Goal: Check status

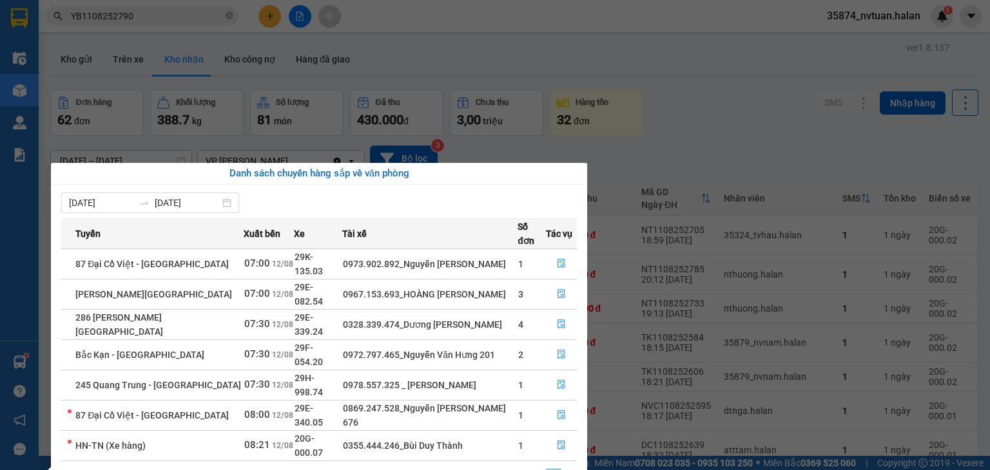
scroll to position [183, 0]
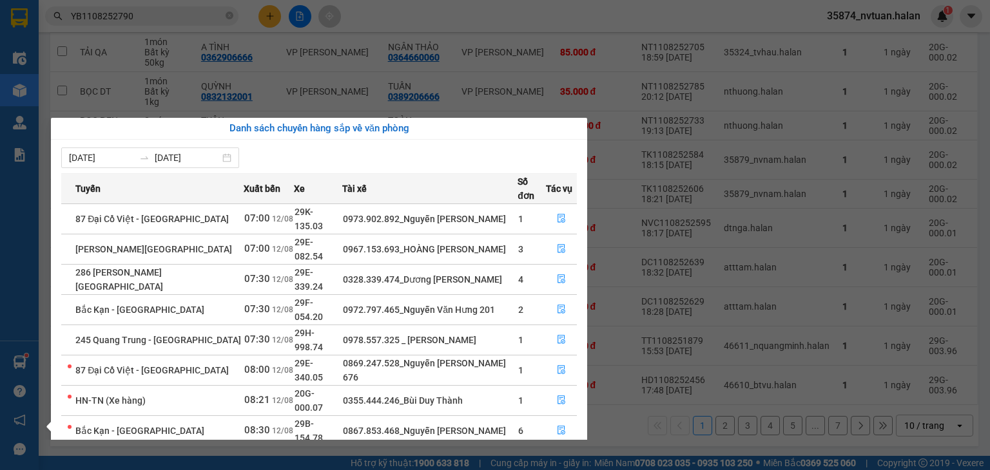
drag, startPoint x: 720, startPoint y: 218, endPoint x: 681, endPoint y: 233, distance: 41.8
click at [719, 220] on section "Kết quả tìm kiếm ( 1 ) Bộ lọc Mã ĐH Trạng thái Món hàng Thu hộ Tổng cước Chưa c…" at bounding box center [495, 235] width 990 height 470
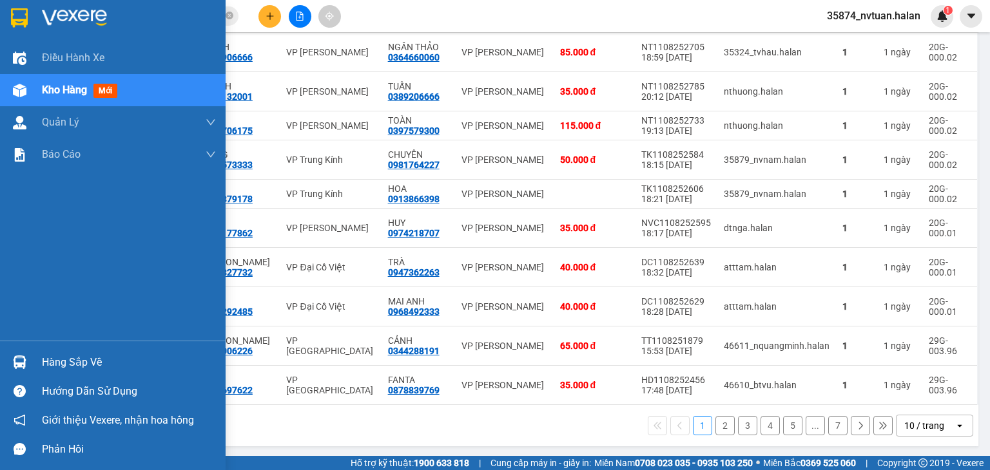
drag, startPoint x: 21, startPoint y: 358, endPoint x: 32, endPoint y: 353, distance: 11.8
click at [22, 358] on img at bounding box center [20, 363] width 14 height 14
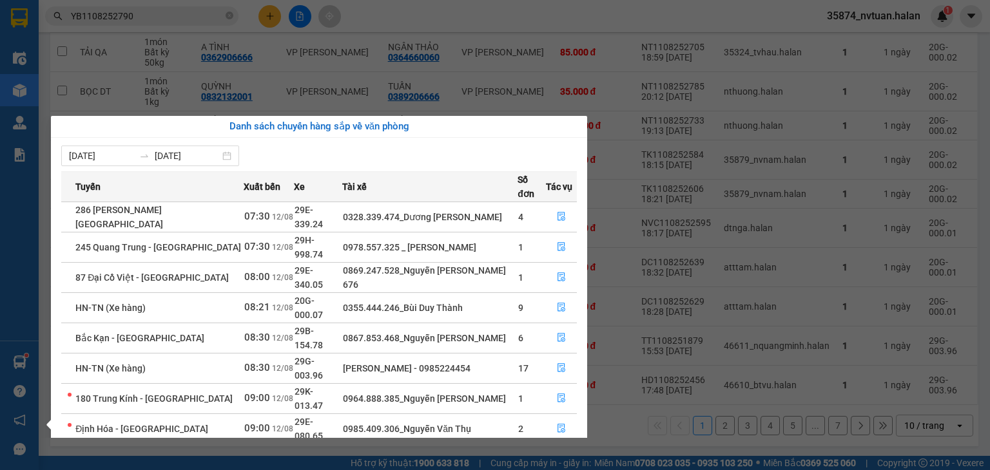
drag, startPoint x: 679, startPoint y: 217, endPoint x: 598, endPoint y: 249, distance: 86.5
click at [679, 220] on section "Kết quả tìm kiếm ( 1 ) Bộ lọc Mã ĐH Trạng thái Món hàng Thu hộ Tổng cước Chưa c…" at bounding box center [495, 235] width 990 height 470
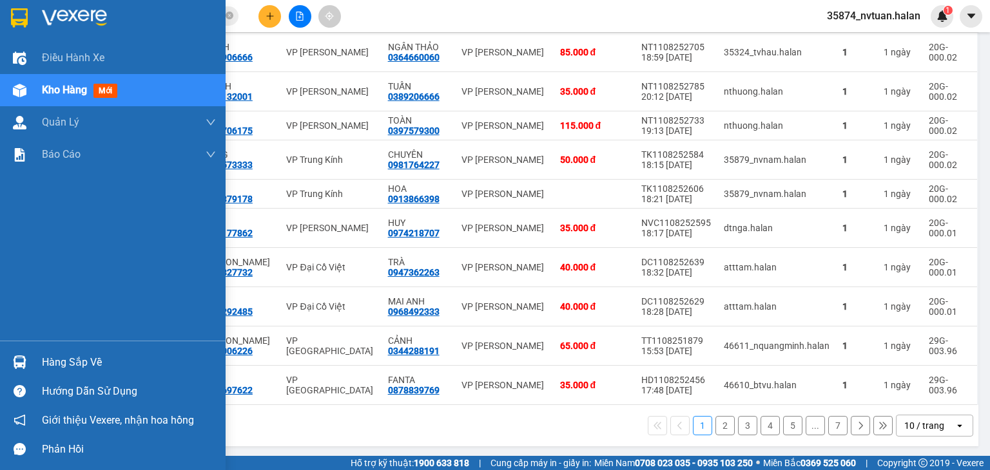
click at [59, 361] on div "Hàng sắp về" at bounding box center [129, 362] width 174 height 19
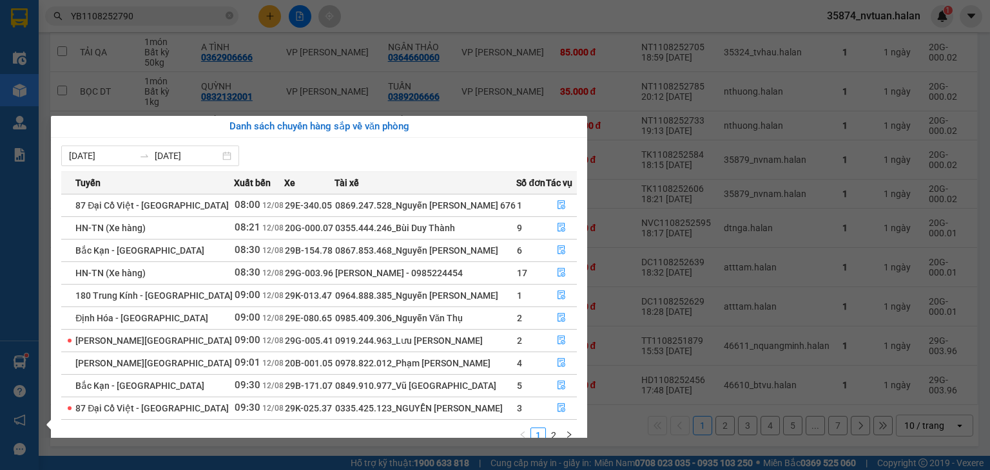
click at [672, 263] on section "Kết quả tìm kiếm ( 1 ) Bộ lọc Mã ĐH Trạng thái Món hàng Thu hộ Tổng cước Chưa c…" at bounding box center [495, 235] width 990 height 470
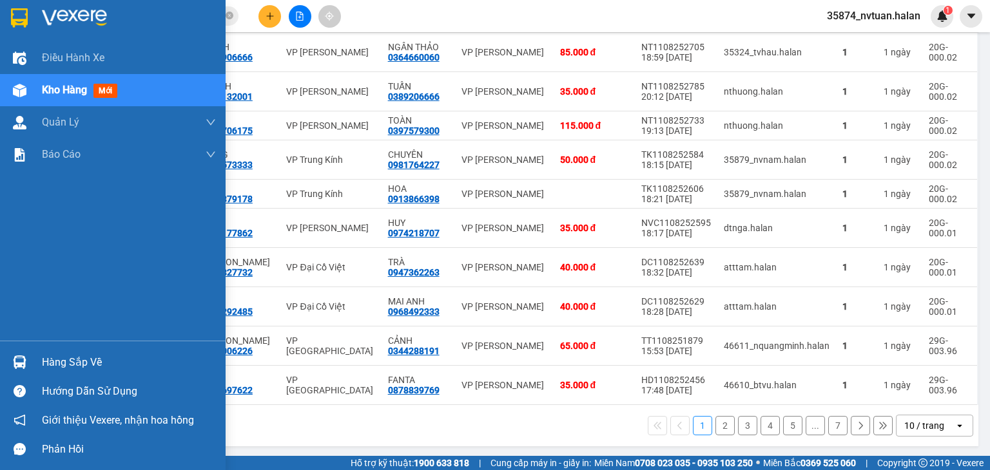
click at [64, 364] on div "Hàng sắp về" at bounding box center [129, 362] width 174 height 19
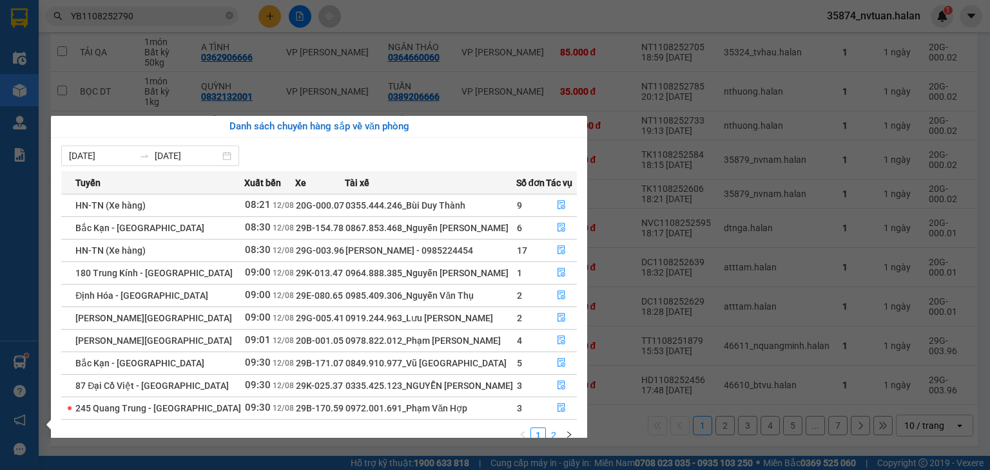
click at [559, 432] on link "2" at bounding box center [553, 436] width 14 height 14
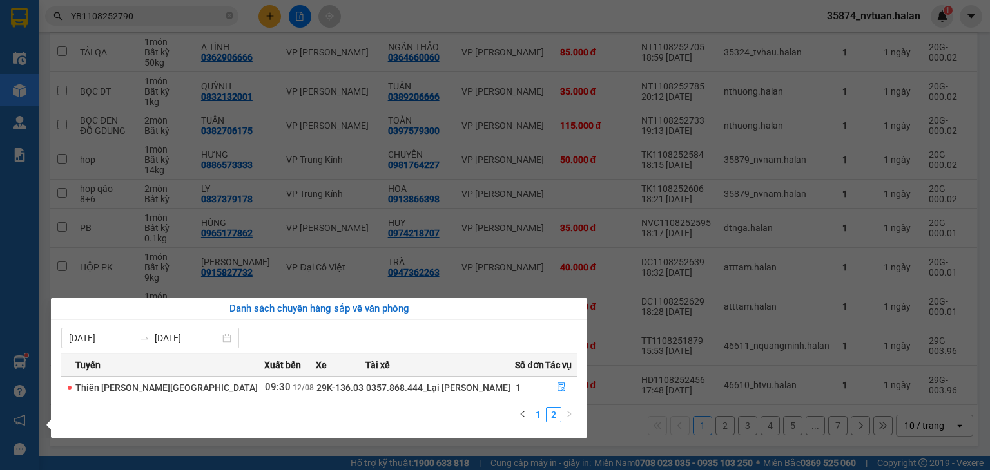
click at [537, 420] on link "1" at bounding box center [538, 415] width 14 height 14
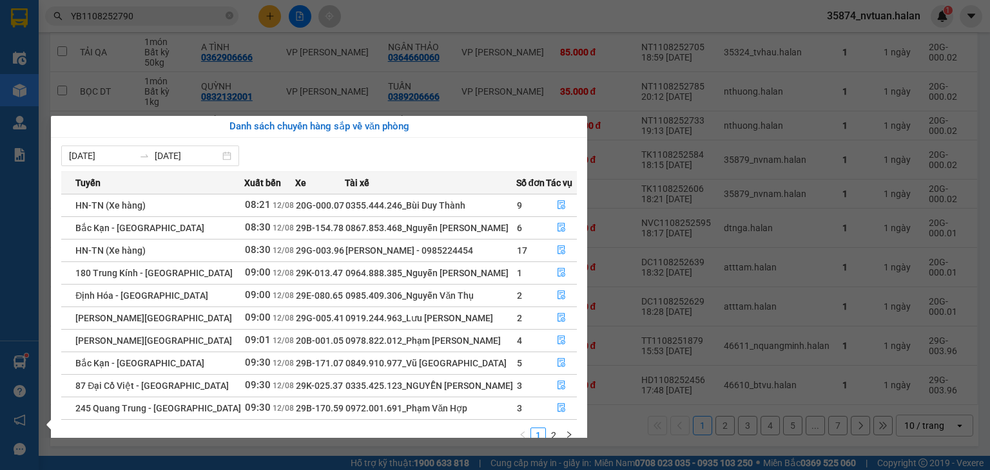
click at [626, 351] on section "Kết quả tìm kiếm ( 1 ) Bộ lọc Mã ĐH Trạng thái Món hàng Thu hộ Tổng cước Chưa c…" at bounding box center [495, 235] width 990 height 470
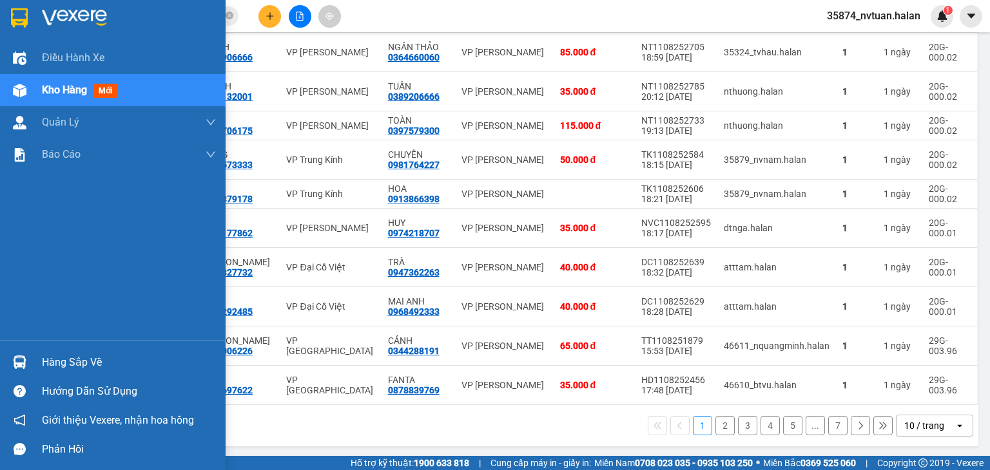
drag, startPoint x: 31, startPoint y: 375, endPoint x: 43, endPoint y: 376, distance: 12.3
click at [32, 375] on div "Hàng sắp về" at bounding box center [113, 362] width 226 height 29
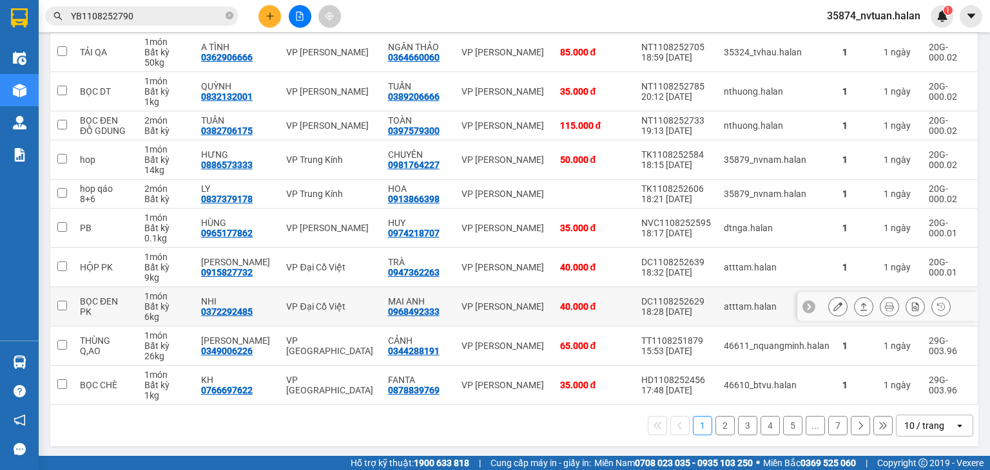
click at [663, 295] on section "Kết quả tìm kiếm ( 1 ) Bộ lọc Mã ĐH Trạng thái Món hàng Thu hộ Tổng cước Chưa c…" at bounding box center [495, 235] width 990 height 470
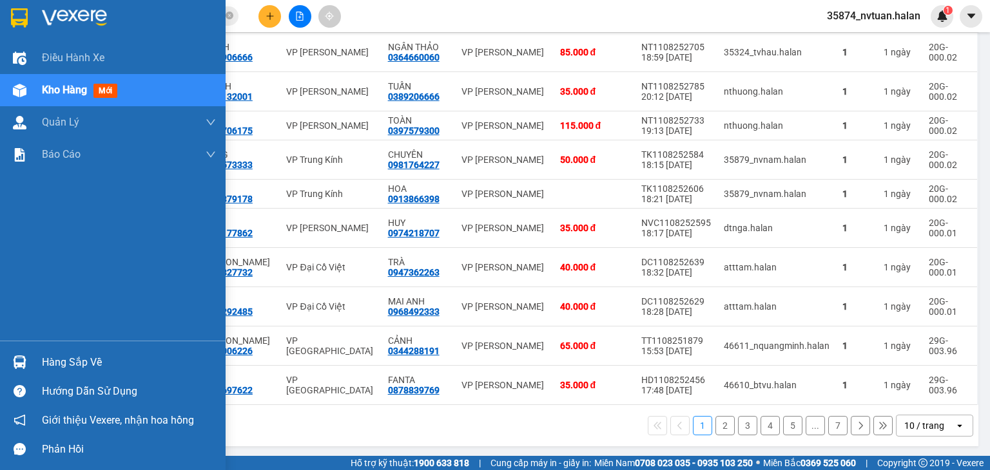
click at [35, 360] on div "Hàng sắp về" at bounding box center [113, 362] width 226 height 29
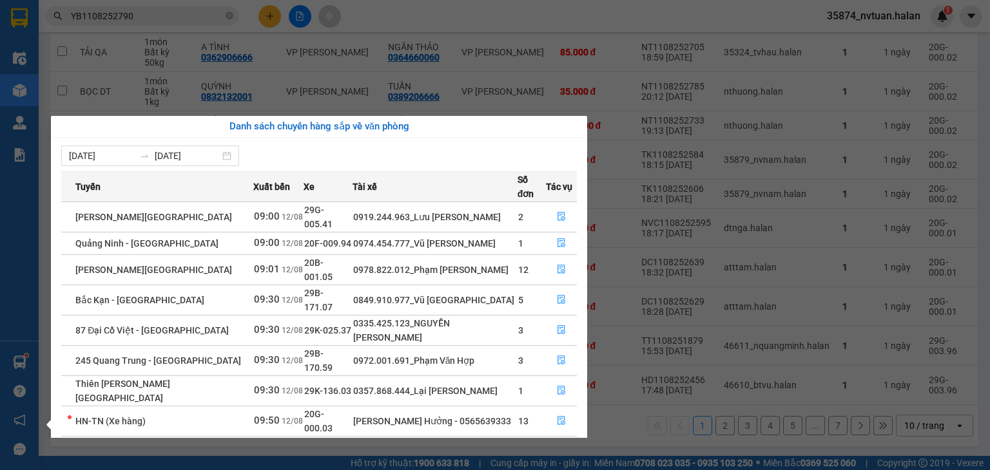
click at [670, 358] on section "Kết quả tìm kiếm ( 1 ) Bộ lọc Mã ĐH Trạng thái Món hàng Thu hộ Tổng cước Chưa c…" at bounding box center [495, 235] width 990 height 470
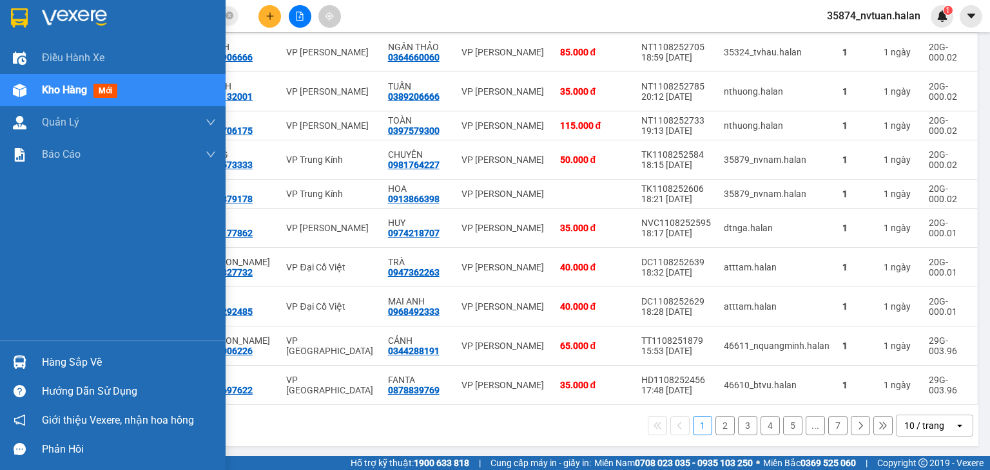
click at [56, 357] on div "Hàng sắp về" at bounding box center [129, 362] width 174 height 19
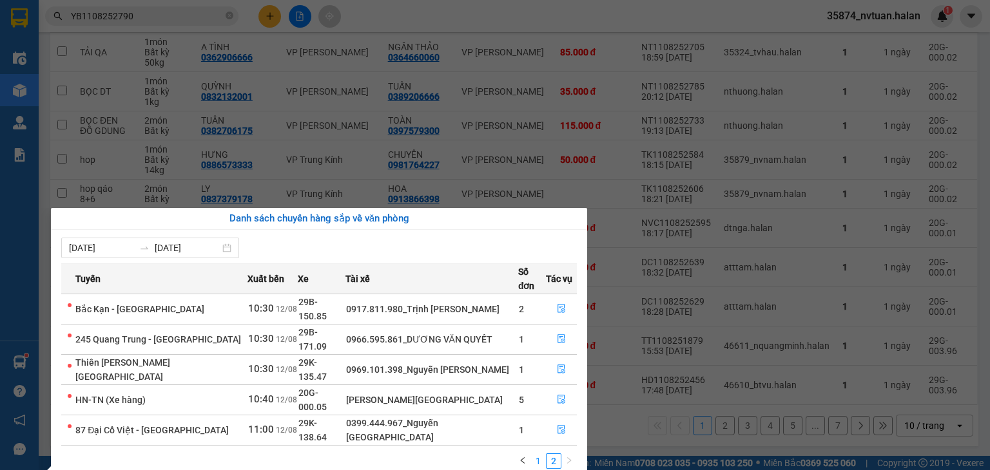
click at [539, 454] on link "1" at bounding box center [538, 461] width 14 height 14
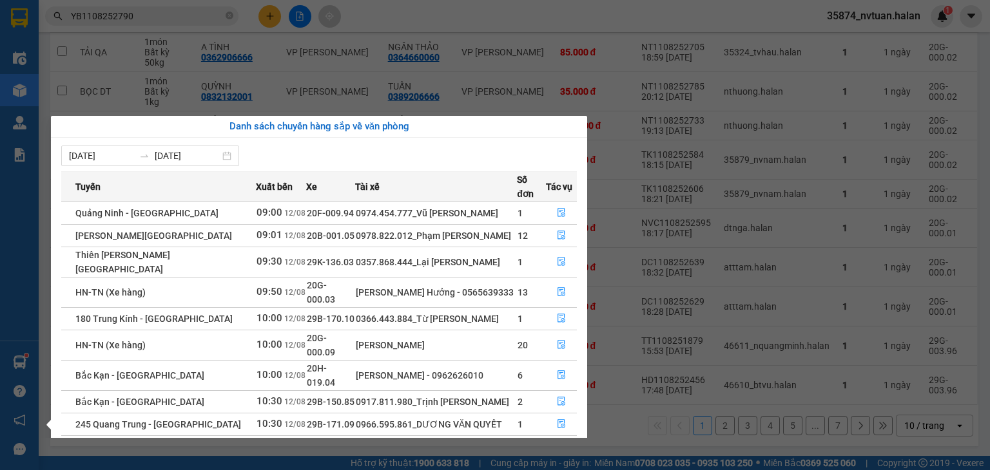
click at [683, 153] on section "Kết quả tìm kiếm ( 1 ) Bộ lọc Mã ĐH Trạng thái Món hàng Thu hộ Tổng cước Chưa c…" at bounding box center [495, 235] width 990 height 470
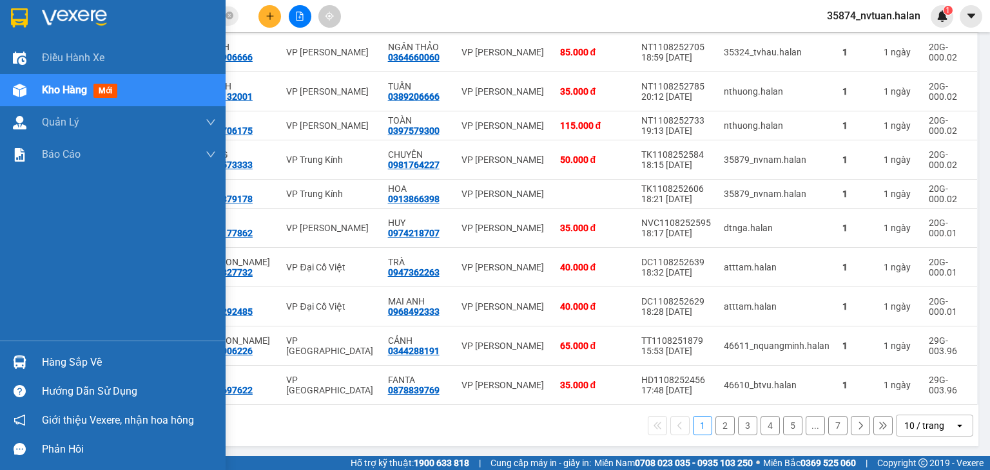
click at [41, 365] on div "Hàng sắp về" at bounding box center [113, 362] width 226 height 29
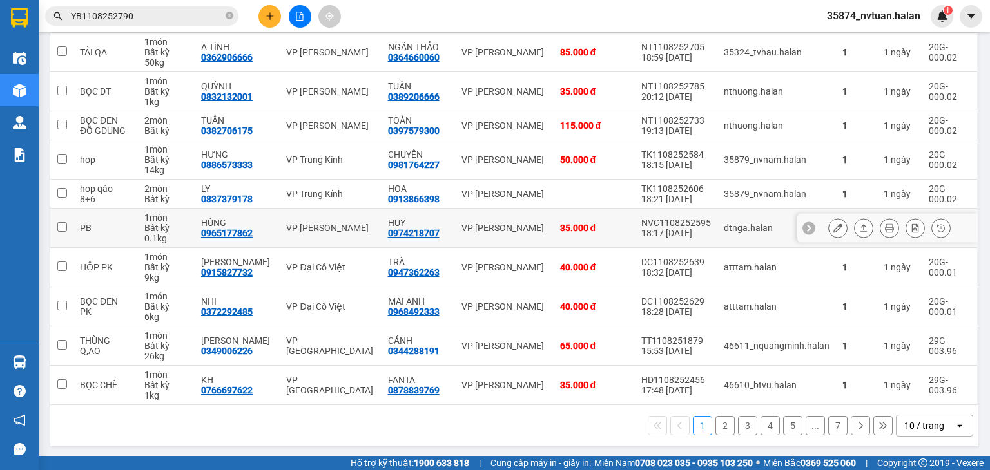
click at [660, 212] on section "Kết quả tìm kiếm ( 1 ) Bộ lọc Mã ĐH Trạng thái Món hàng Thu hộ Tổng cước Chưa c…" at bounding box center [495, 235] width 990 height 470
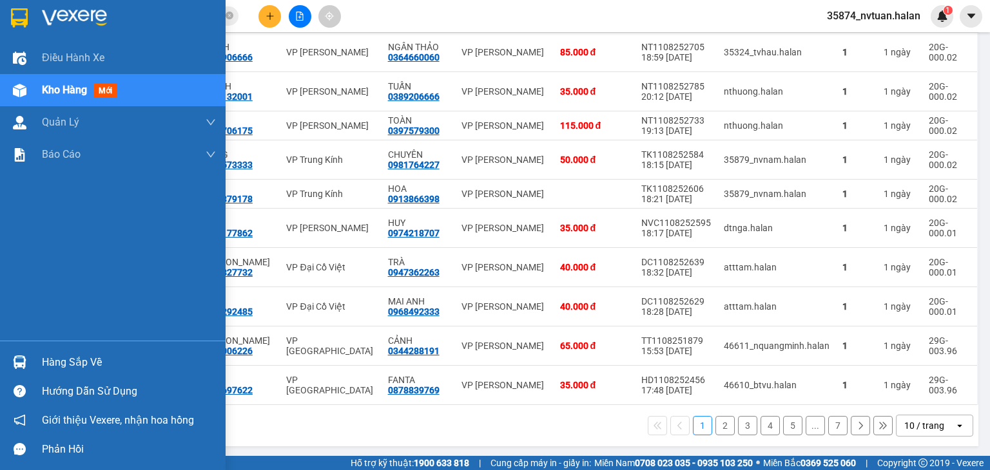
click at [16, 358] on img at bounding box center [20, 363] width 14 height 14
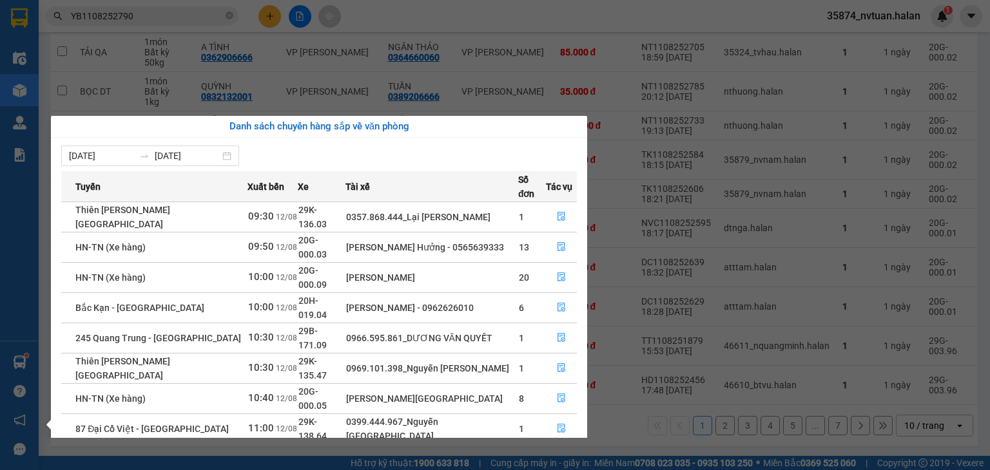
click at [609, 133] on section "Kết quả tìm kiếm ( 1 ) Bộ lọc Mã ĐH Trạng thái Món hàng Thu hộ Tổng cước Chưa c…" at bounding box center [495, 235] width 990 height 470
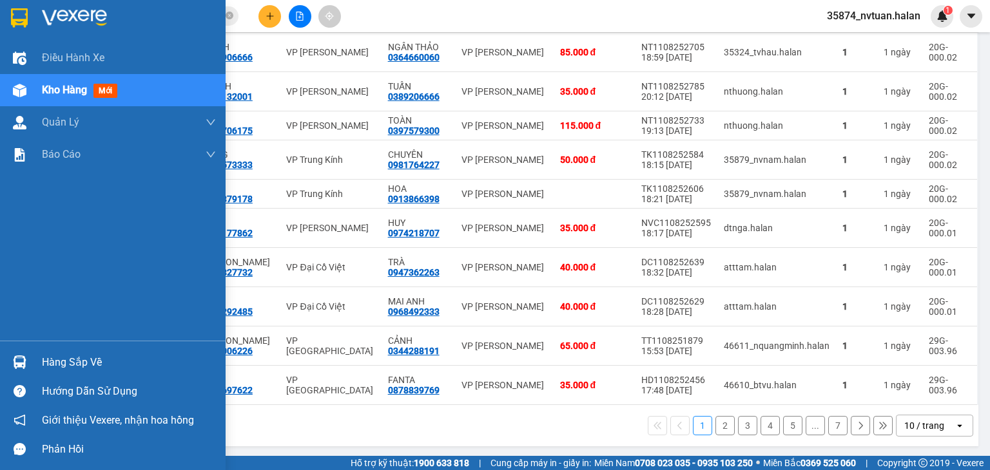
click at [75, 345] on div "Hàng sắp về Hướng dẫn sử dụng Giới thiệu Vexere, nhận hoa hồng Phản hồi" at bounding box center [113, 402] width 226 height 123
click at [77, 354] on div "Hàng sắp về" at bounding box center [129, 362] width 174 height 19
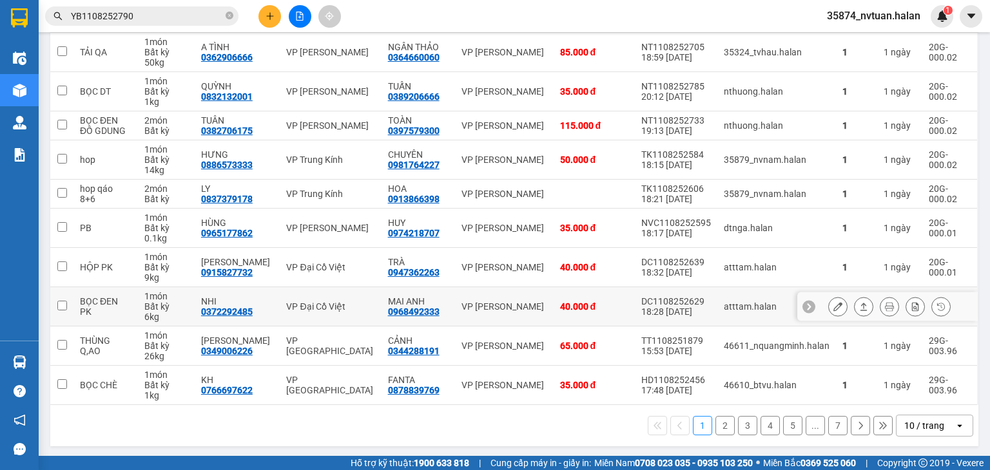
click at [642, 287] on section "Kết quả tìm kiếm ( 1 ) Bộ lọc Mã ĐH Trạng thái Món hàng Thu hộ Tổng cước Chưa c…" at bounding box center [495, 235] width 990 height 470
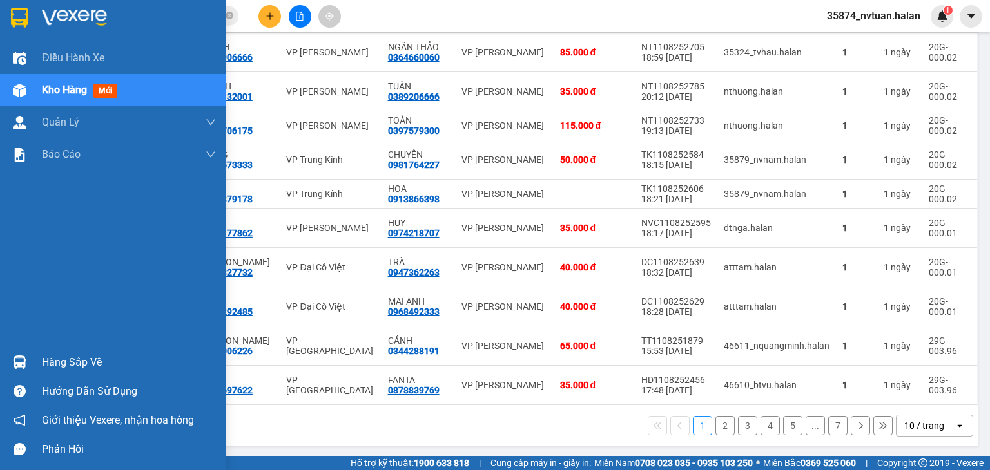
click at [31, 356] on div "Hàng sắp về" at bounding box center [113, 362] width 226 height 29
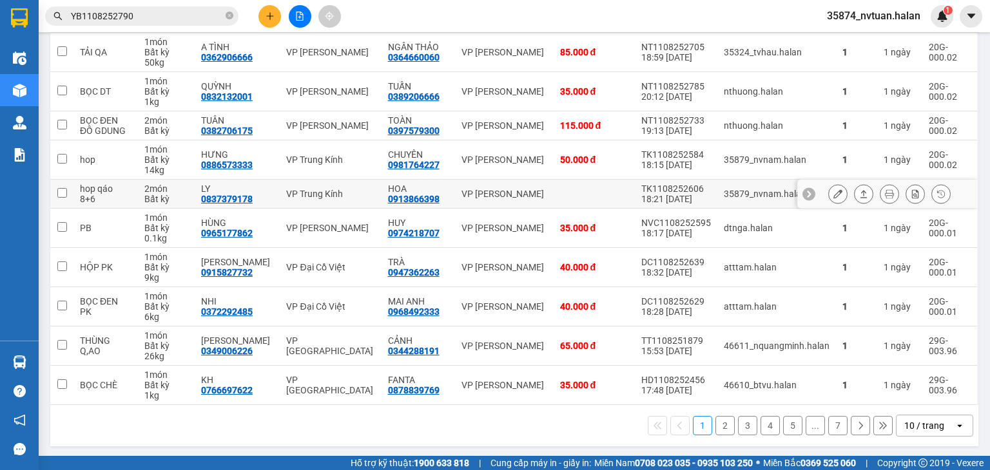
drag, startPoint x: 662, startPoint y: 195, endPoint x: 390, endPoint y: 300, distance: 291.9
click at [656, 194] on section "Kết quả tìm kiếm ( 1 ) Bộ lọc Mã ĐH Trạng thái Món hàng Thu hộ Tổng cước Chưa c…" at bounding box center [495, 235] width 990 height 470
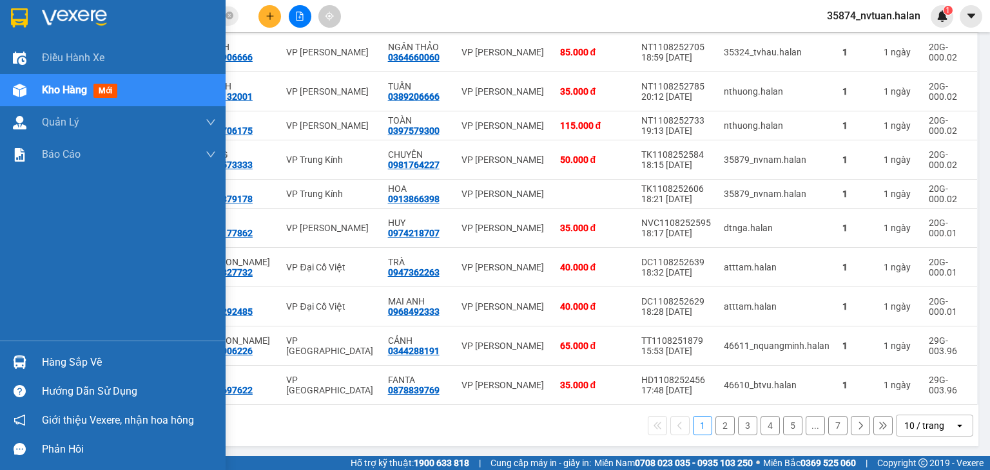
drag, startPoint x: 34, startPoint y: 372, endPoint x: 44, endPoint y: 360, distance: 16.9
click at [37, 368] on div "Hàng sắp về" at bounding box center [113, 362] width 226 height 29
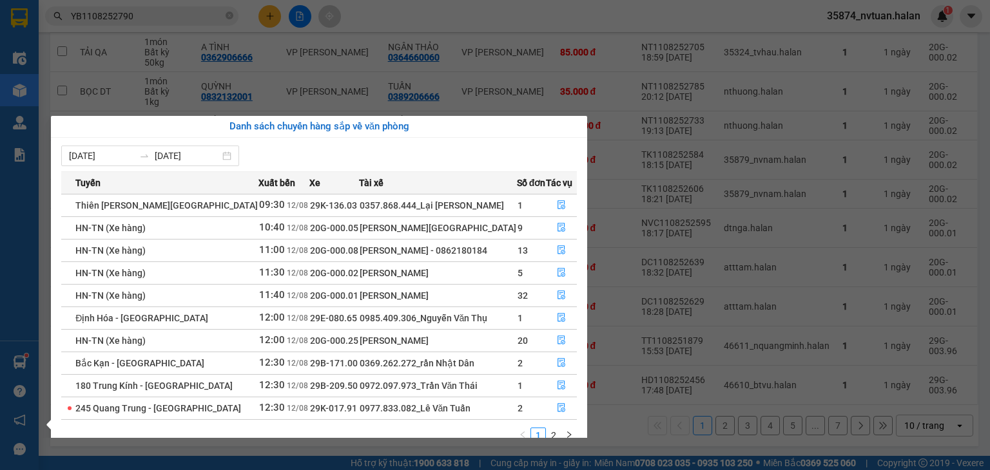
click at [44, 360] on div "Danh sách chuyến hàng sắp về văn phòng [DATE] [DATE] Tuyến Xuất bến Xe Tài xế S…" at bounding box center [314, 277] width 546 height 322
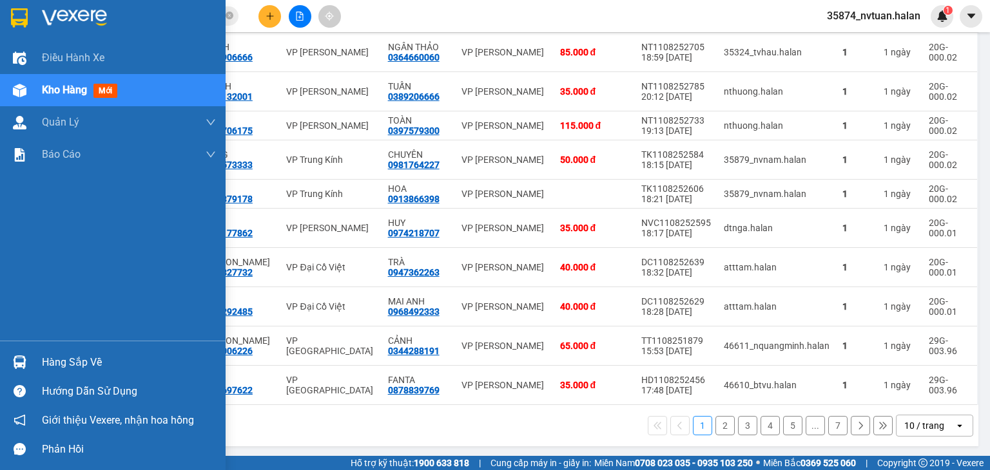
click at [14, 367] on div "Điều hành xe Kho hàng mới Quản [PERSON_NAME] lý chuyến Quản lý kiểm kho Báo cáo…" at bounding box center [113, 235] width 226 height 470
click at [14, 367] on img at bounding box center [20, 363] width 14 height 14
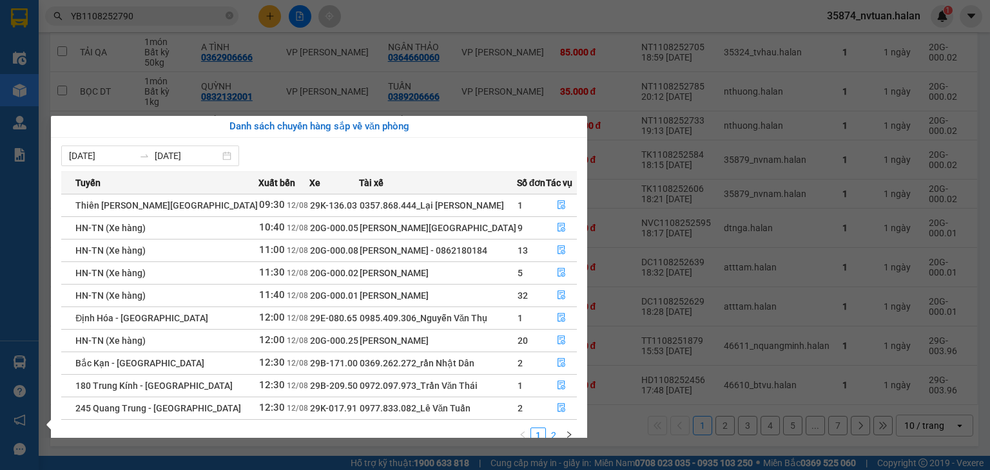
click at [553, 429] on link "2" at bounding box center [553, 436] width 14 height 14
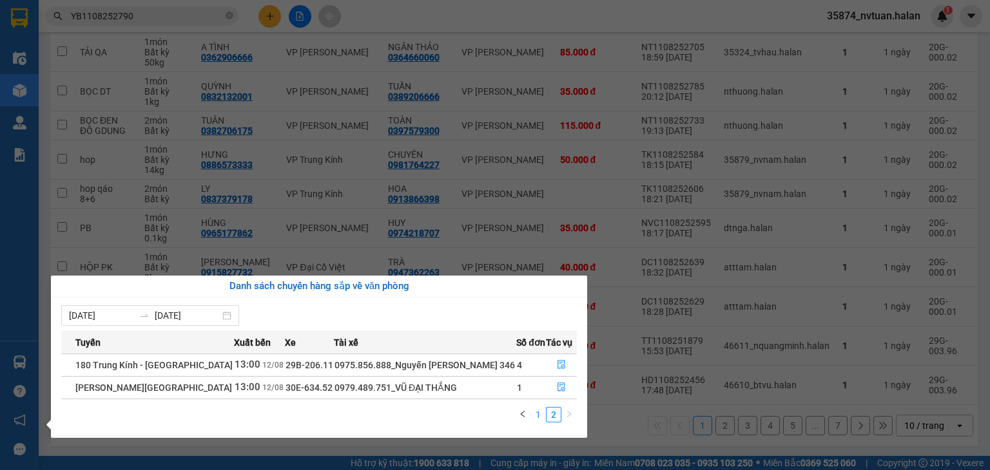
click at [541, 412] on link "1" at bounding box center [538, 415] width 14 height 14
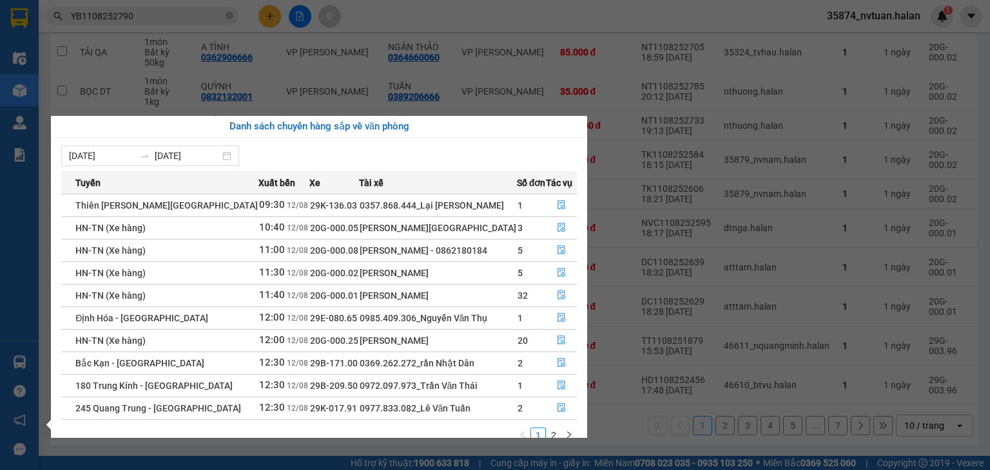
click at [629, 272] on section "Kết quả tìm kiếm ( 1 ) Bộ lọc Mã ĐH Trạng thái Món hàng Thu hộ Tổng cước Chưa c…" at bounding box center [495, 235] width 990 height 470
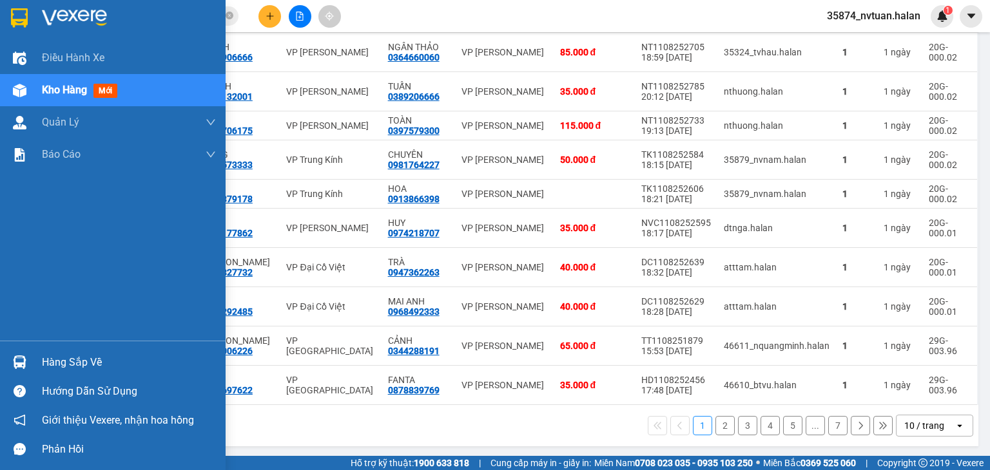
click at [37, 355] on div "Hàng sắp về" at bounding box center [113, 362] width 226 height 29
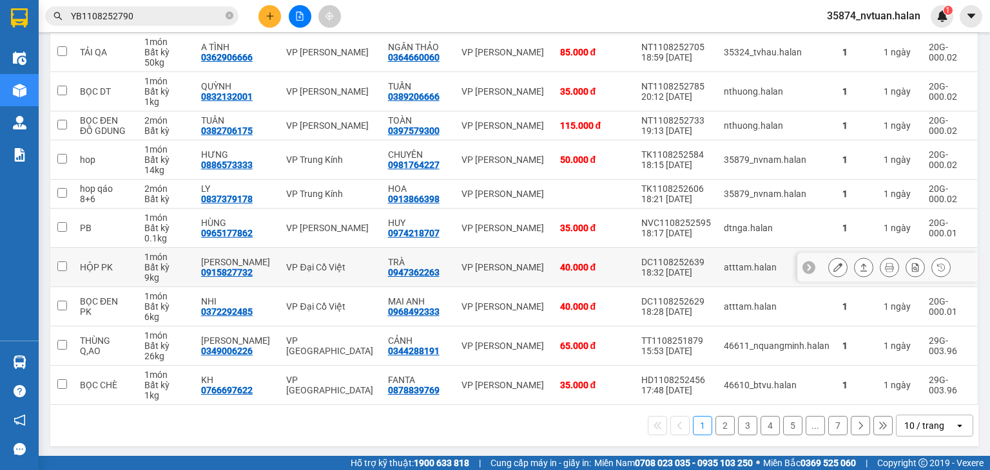
click at [679, 257] on section "Kết quả tìm kiếm ( 1 ) Bộ lọc Mã ĐH Trạng thái Món hàng Thu hộ Tổng cước Chưa c…" at bounding box center [495, 235] width 990 height 470
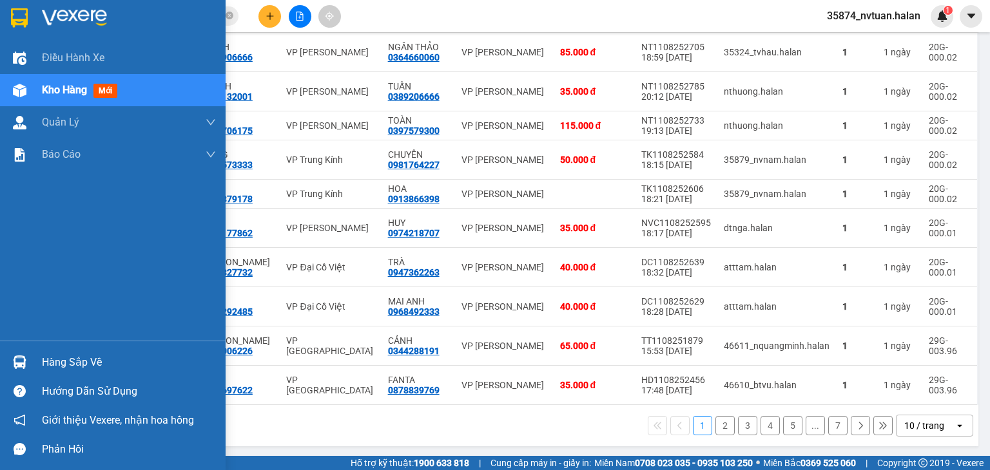
click at [25, 360] on img at bounding box center [20, 363] width 14 height 14
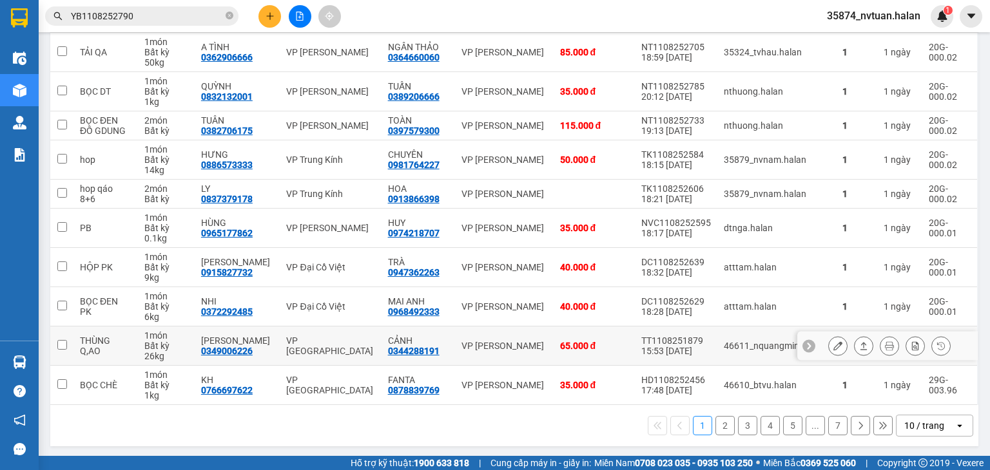
click at [693, 342] on section "Kết quả tìm kiếm ( 1 ) Bộ lọc Mã ĐH Trạng thái Món hàng Thu hộ Tổng cước Chưa c…" at bounding box center [495, 235] width 990 height 470
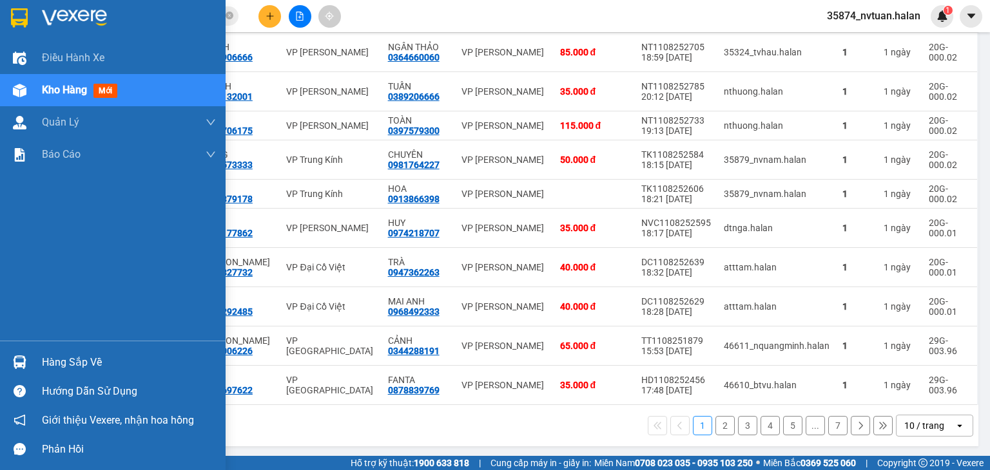
drag, startPoint x: 39, startPoint y: 361, endPoint x: 70, endPoint y: 364, distance: 31.1
click at [41, 363] on div "Hàng sắp về" at bounding box center [113, 362] width 226 height 29
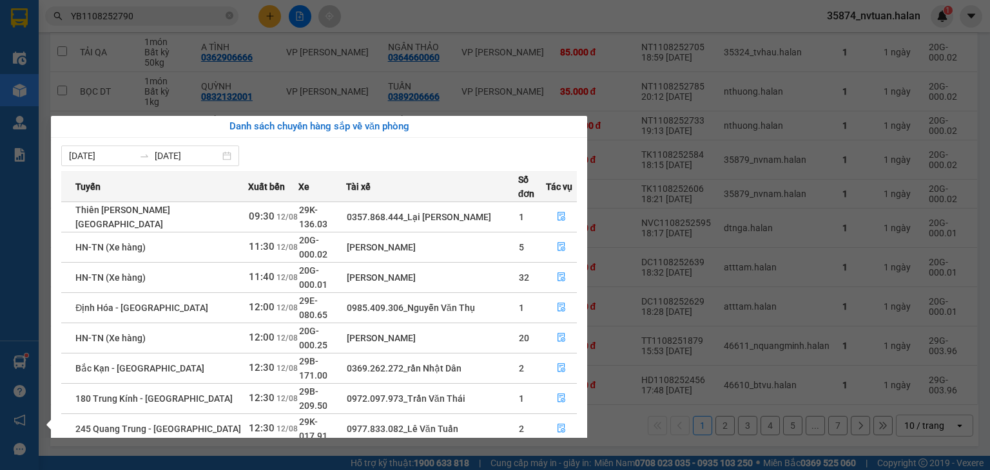
drag, startPoint x: 666, startPoint y: 391, endPoint x: 650, endPoint y: 394, distance: 16.4
click at [665, 394] on section "Kết quả tìm kiếm ( 1 ) Bộ lọc Mã ĐH Trạng thái Món hàng Thu hộ Tổng cước Chưa c…" at bounding box center [495, 235] width 990 height 470
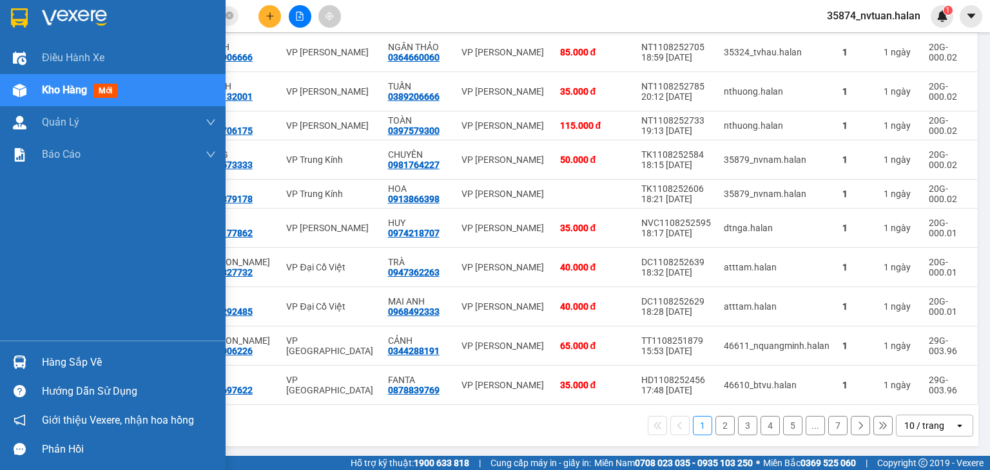
drag, startPoint x: 54, startPoint y: 367, endPoint x: 80, endPoint y: 363, distance: 26.0
click at [55, 366] on div "Hàng sắp về" at bounding box center [129, 362] width 174 height 19
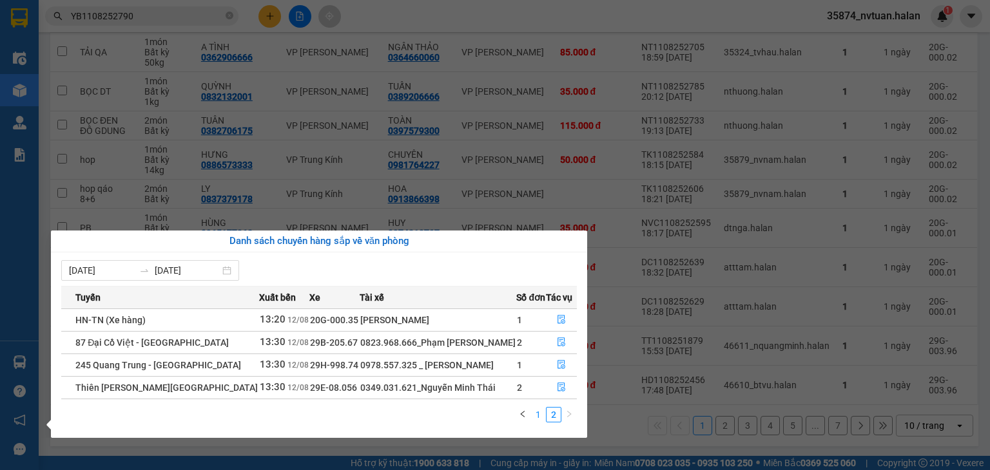
click at [545, 415] on link "1" at bounding box center [538, 415] width 14 height 14
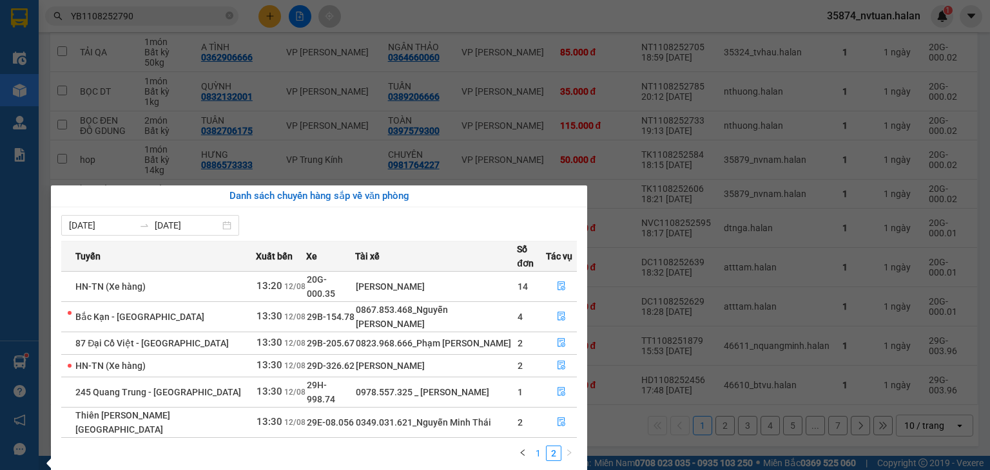
click at [537, 447] on link "1" at bounding box center [538, 454] width 14 height 14
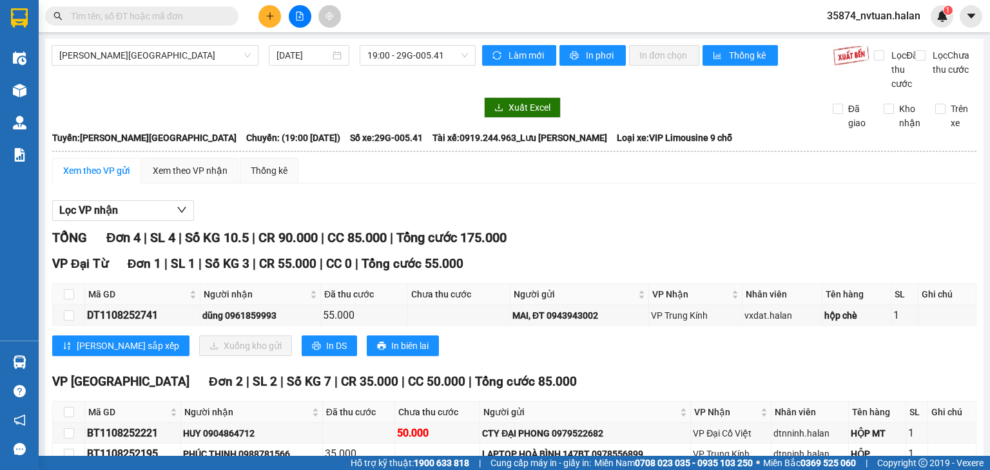
click at [202, 23] on span at bounding box center [141, 15] width 193 height 19
click at [202, 14] on input "text" at bounding box center [147, 16] width 152 height 14
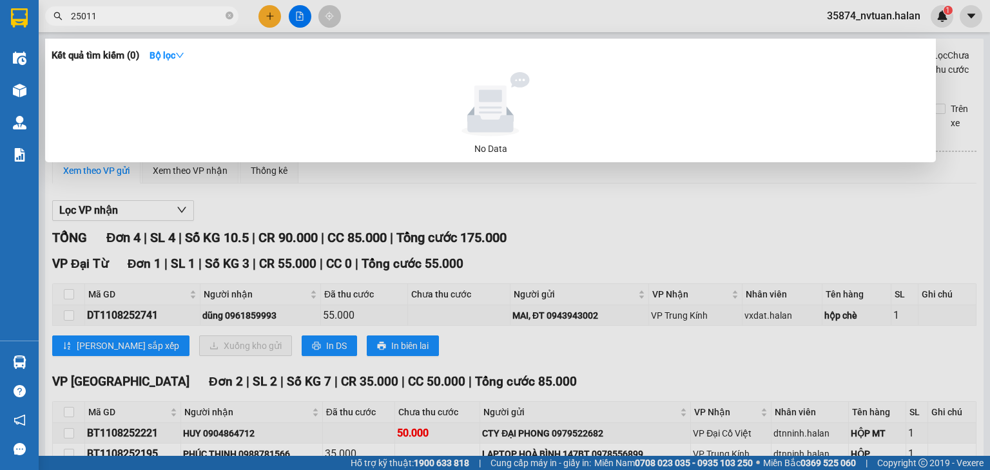
type input "250116"
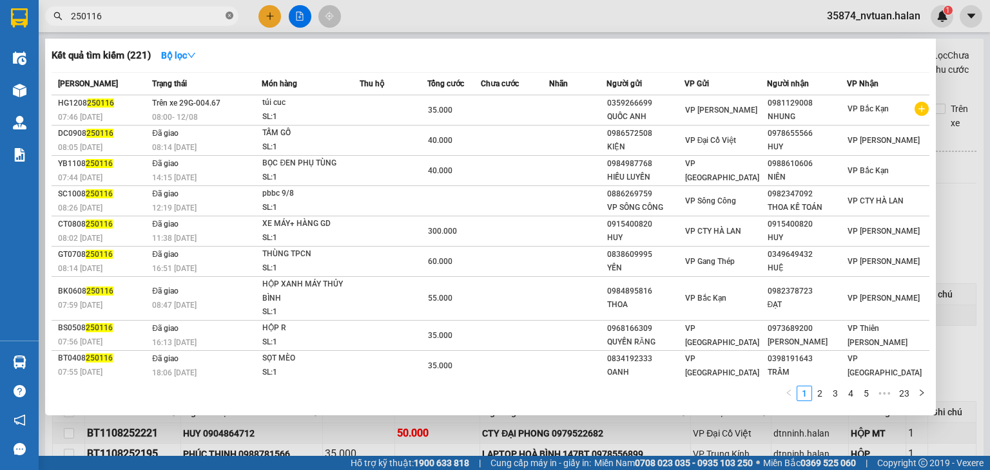
click at [226, 15] on icon "close-circle" at bounding box center [230, 16] width 8 height 8
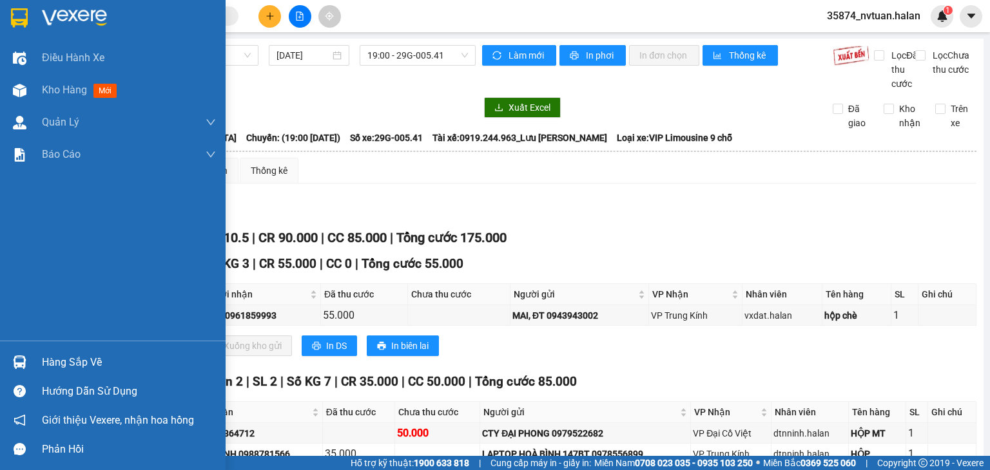
drag, startPoint x: 40, startPoint y: 356, endPoint x: 57, endPoint y: 354, distance: 16.9
click at [40, 356] on div "Hàng sắp về" at bounding box center [113, 362] width 226 height 29
